Goal: Task Accomplishment & Management: Complete application form

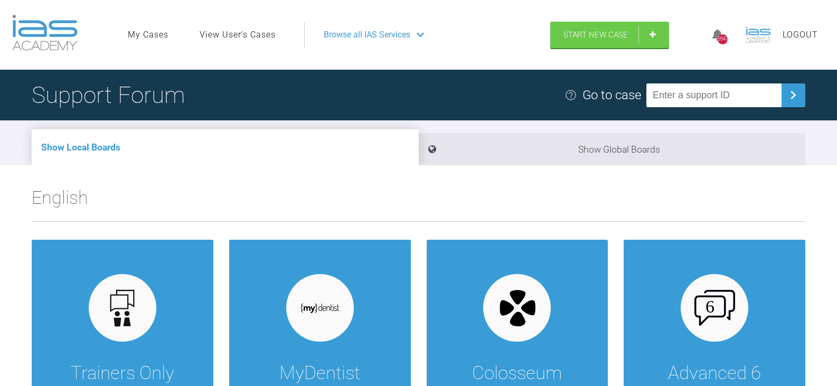
drag, startPoint x: 578, startPoint y: 30, endPoint x: 565, endPoint y: 21, distance: 15.5
click at [578, 30] on link "Start New Case" at bounding box center [610, 35] width 119 height 26
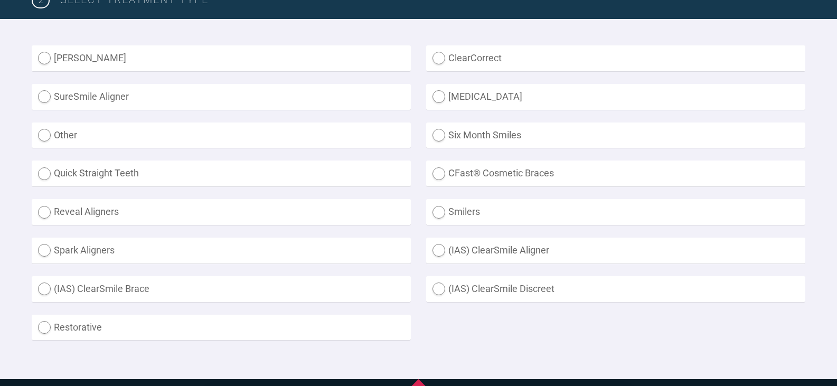
scroll to position [264, 0]
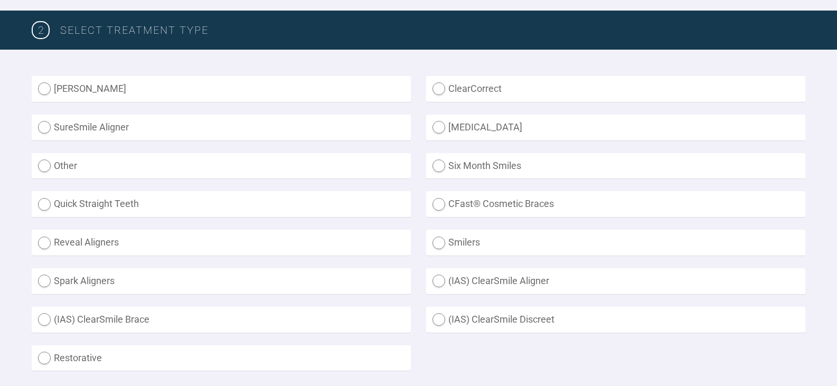
click at [195, 315] on label "(IAS) ClearSmile Brace" at bounding box center [221, 320] width 379 height 26
radio Brace "true"
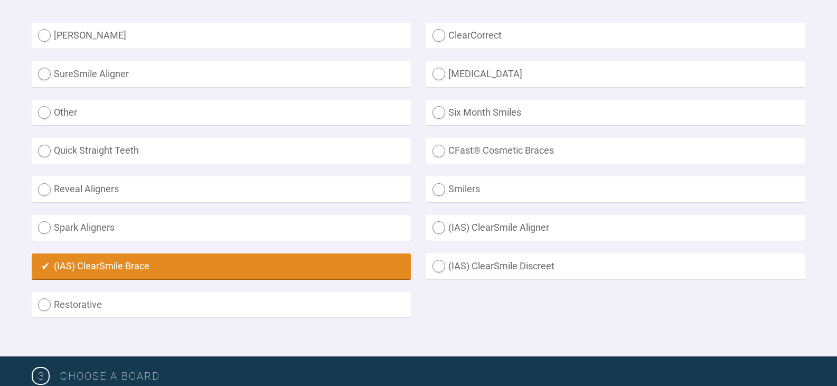
scroll to position [317, 0]
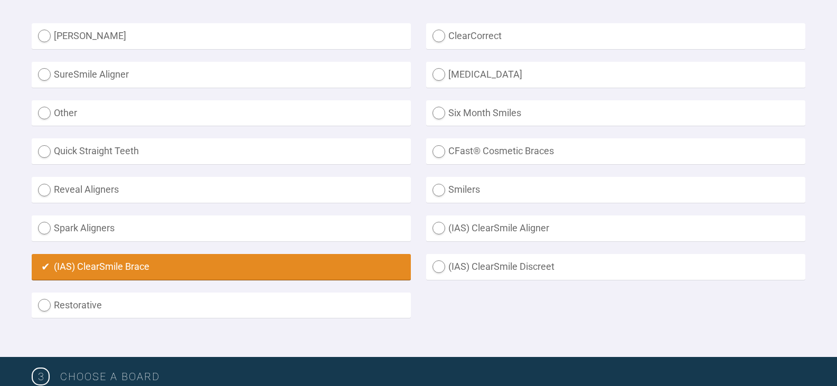
click at [199, 70] on label "SureSmile Aligner" at bounding box center [221, 75] width 379 height 26
radio Aligner "true"
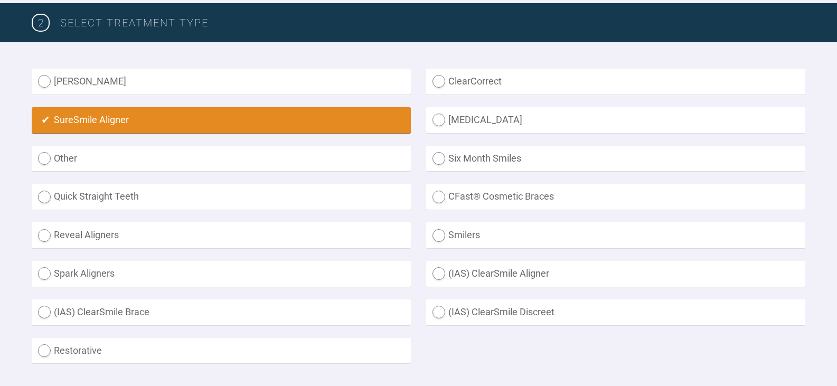
scroll to position [211, 0]
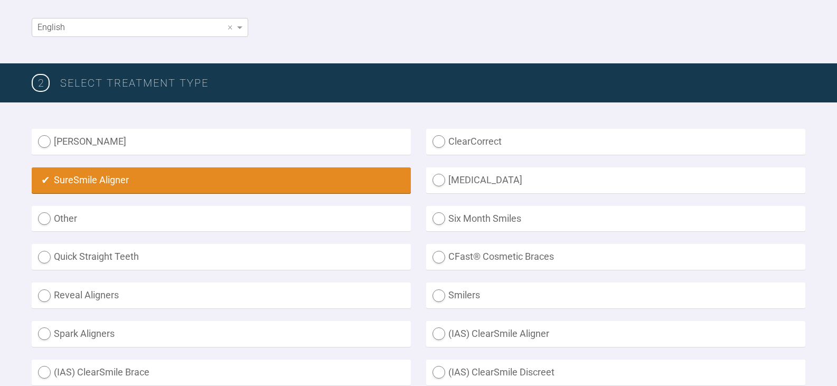
click at [535, 181] on label "[MEDICAL_DATA]" at bounding box center [615, 180] width 379 height 26
radio input "true"
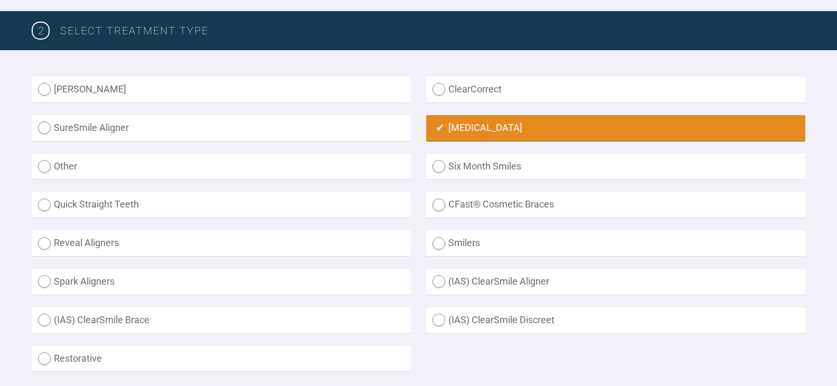
scroll to position [264, 0]
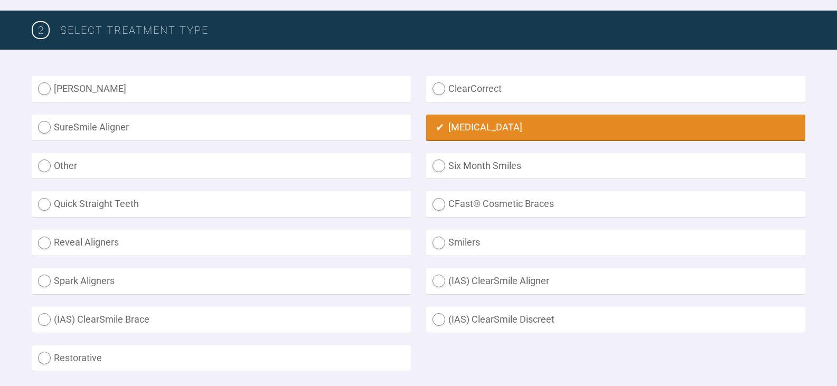
click at [548, 281] on label "(IAS) ClearSmile Aligner" at bounding box center [615, 281] width 379 height 26
radio Aligner "true"
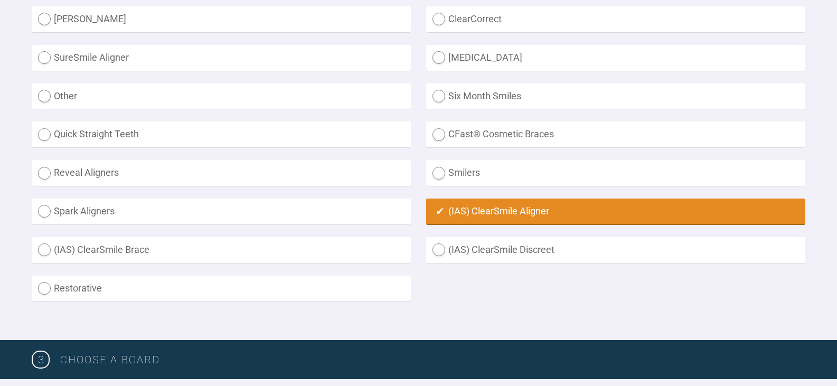
scroll to position [317, 0]
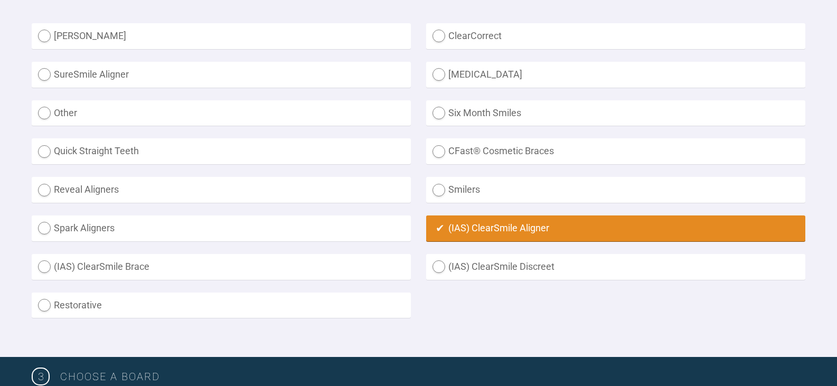
click at [558, 186] on label "Smilers" at bounding box center [615, 190] width 379 height 26
radio input "true"
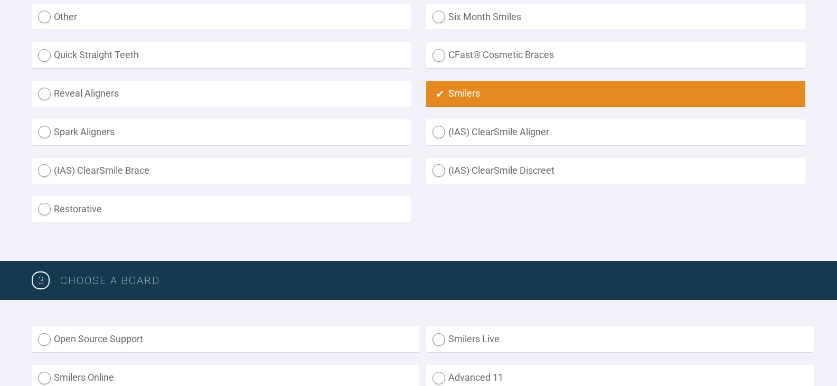
scroll to position [370, 0]
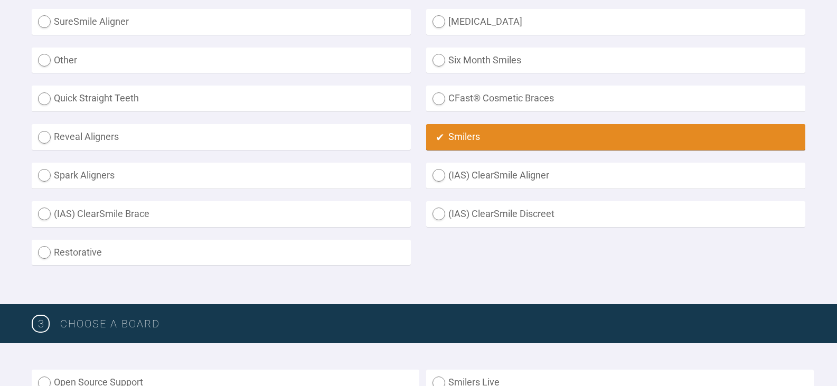
click at [200, 143] on label "Reveal Aligners" at bounding box center [221, 137] width 379 height 26
radio Aligners "true"
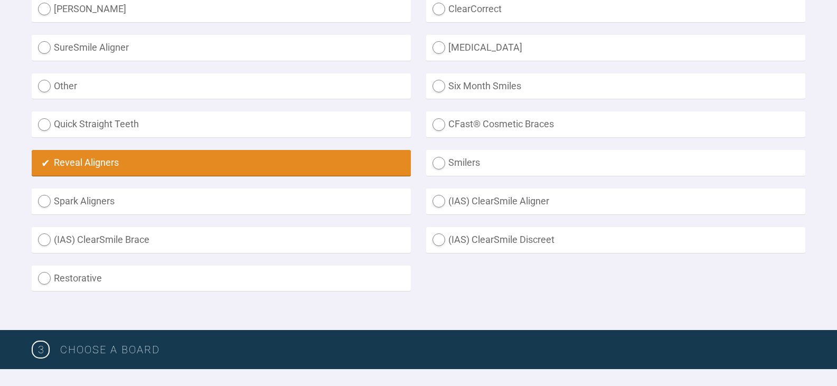
scroll to position [264, 0]
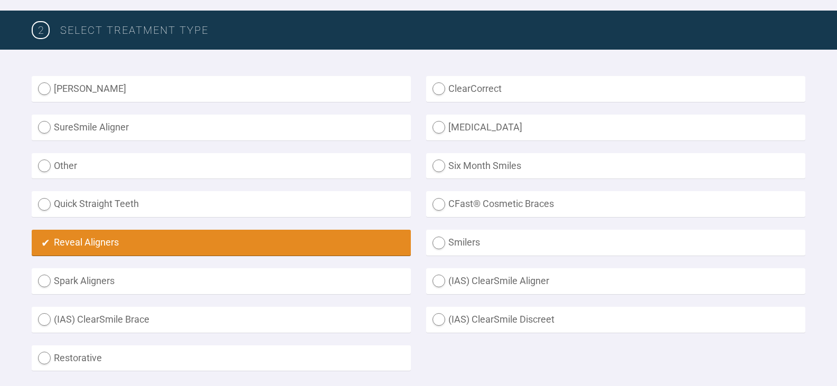
click at [199, 129] on label "SureSmile Aligner" at bounding box center [221, 128] width 379 height 26
radio Aligner "true"
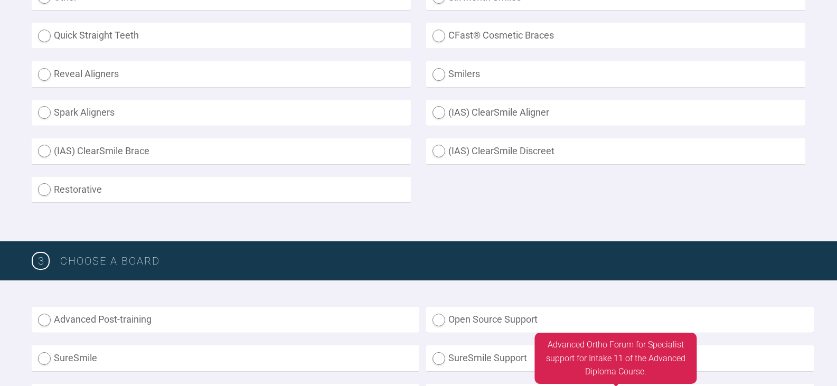
scroll to position [423, 0]
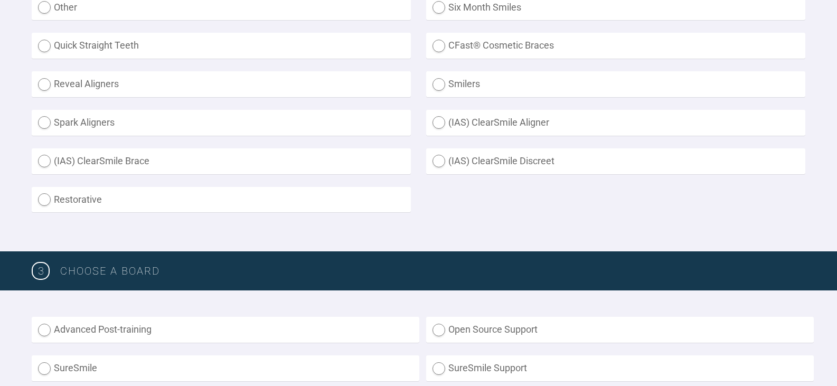
click at [135, 120] on label "Spark Aligners" at bounding box center [221, 123] width 379 height 26
radio Aligners "true"
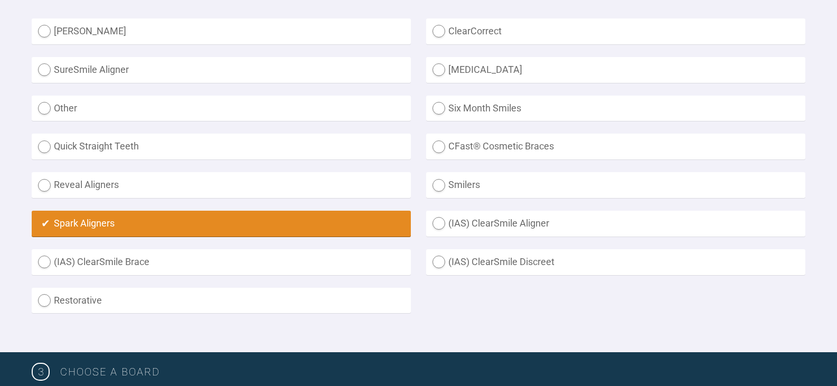
scroll to position [317, 0]
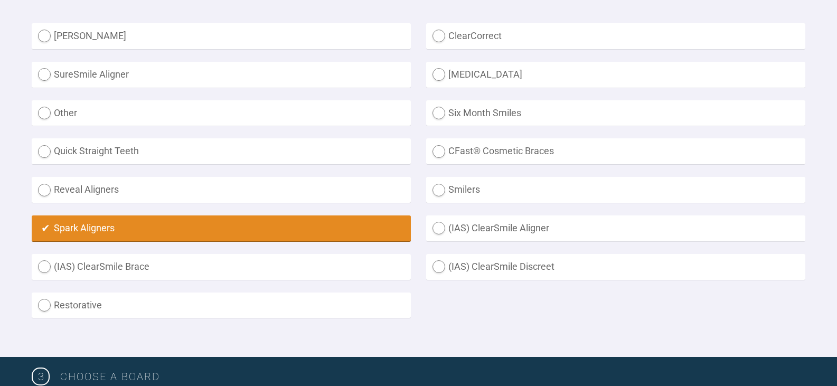
click at [250, 115] on label "Other" at bounding box center [221, 113] width 379 height 26
radio input "true"
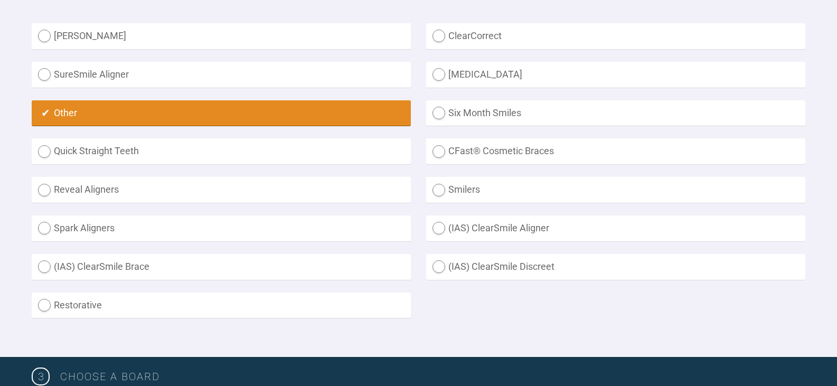
scroll to position [264, 0]
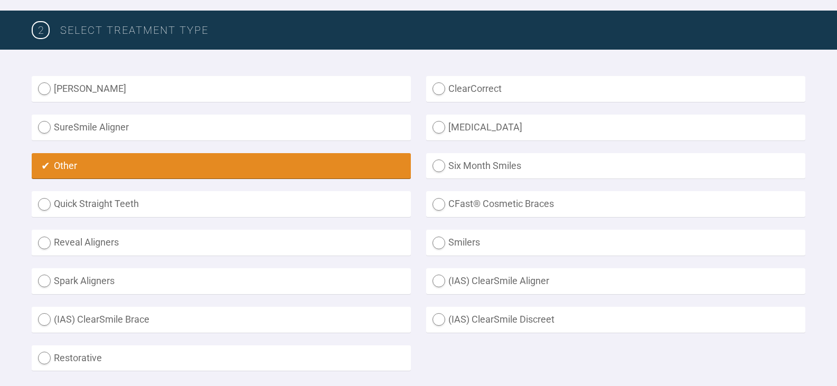
click at [135, 92] on label "[PERSON_NAME]" at bounding box center [221, 89] width 379 height 26
radio Aligner "true"
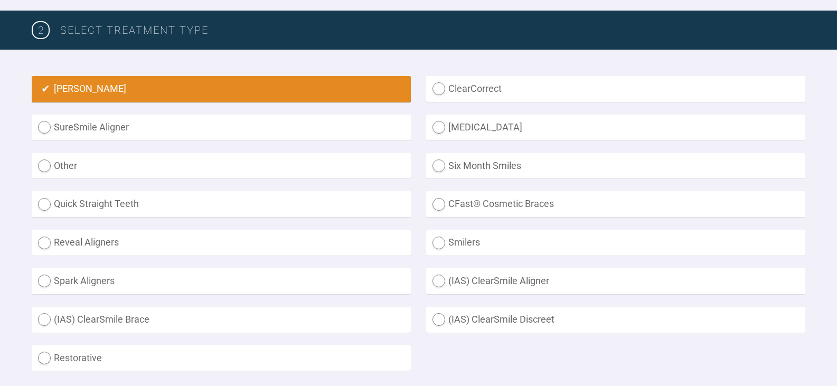
click at [172, 280] on label "Spark Aligners" at bounding box center [221, 281] width 379 height 26
radio Aligners "true"
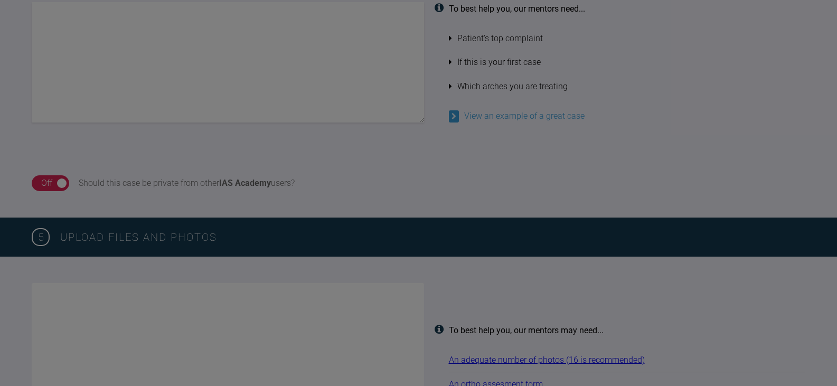
scroll to position [1072, 0]
